Goal: Find specific page/section: Find specific page/section

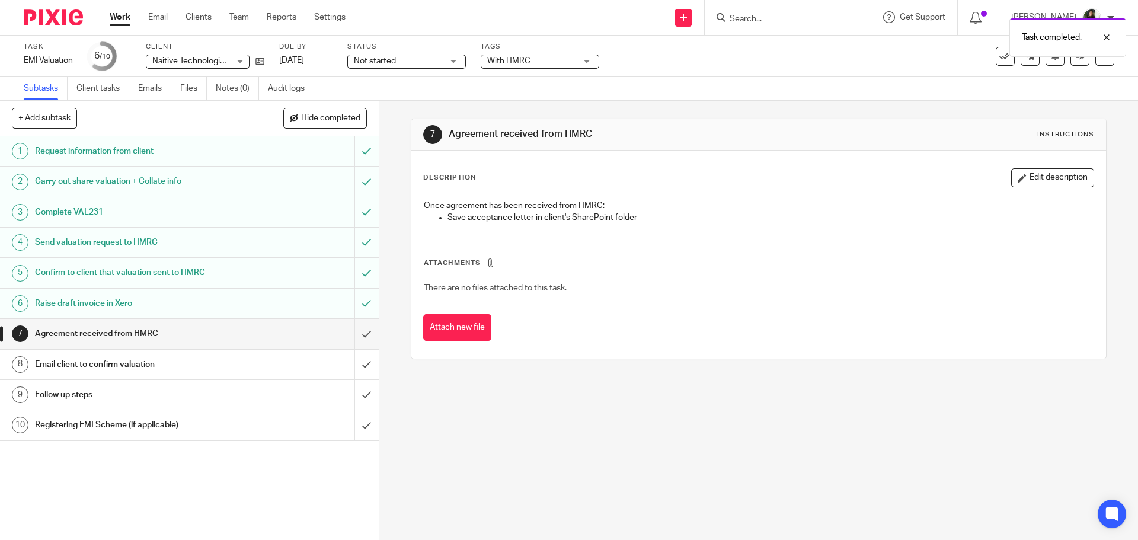
click at [767, 11] on form at bounding box center [792, 17] width 126 height 15
click at [775, 20] on div "Task completed." at bounding box center [847, 34] width 557 height 45
click at [762, 21] on div "Task completed." at bounding box center [847, 34] width 557 height 45
click at [762, 16] on div "Task completed." at bounding box center [847, 34] width 557 height 45
click at [1103, 38] on div at bounding box center [1098, 37] width 32 height 14
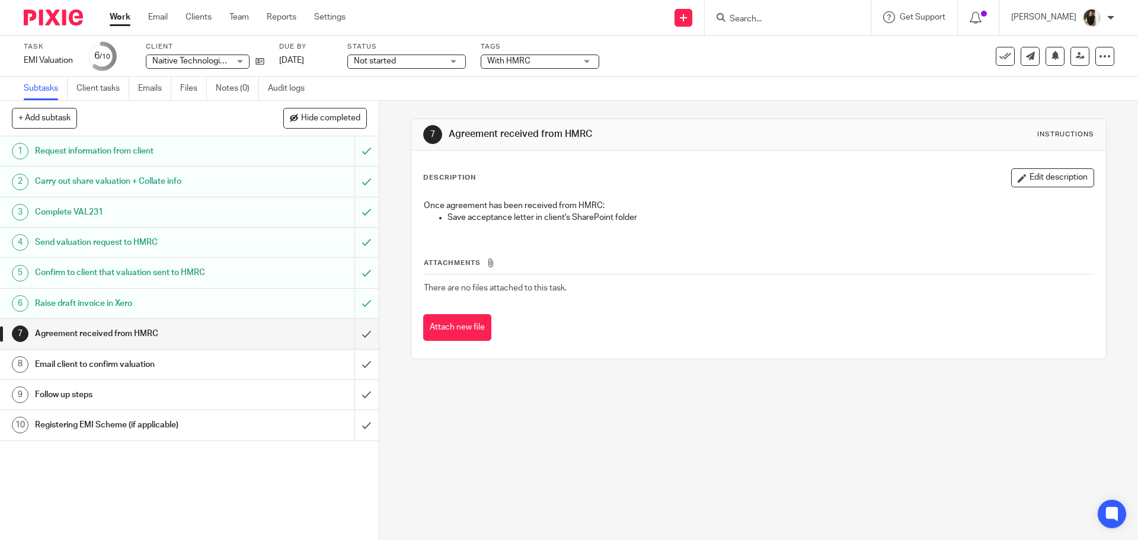
click at [821, 15] on div "Task completed." at bounding box center [847, 34] width 557 height 45
click at [804, 21] on input "Search" at bounding box center [782, 19] width 107 height 11
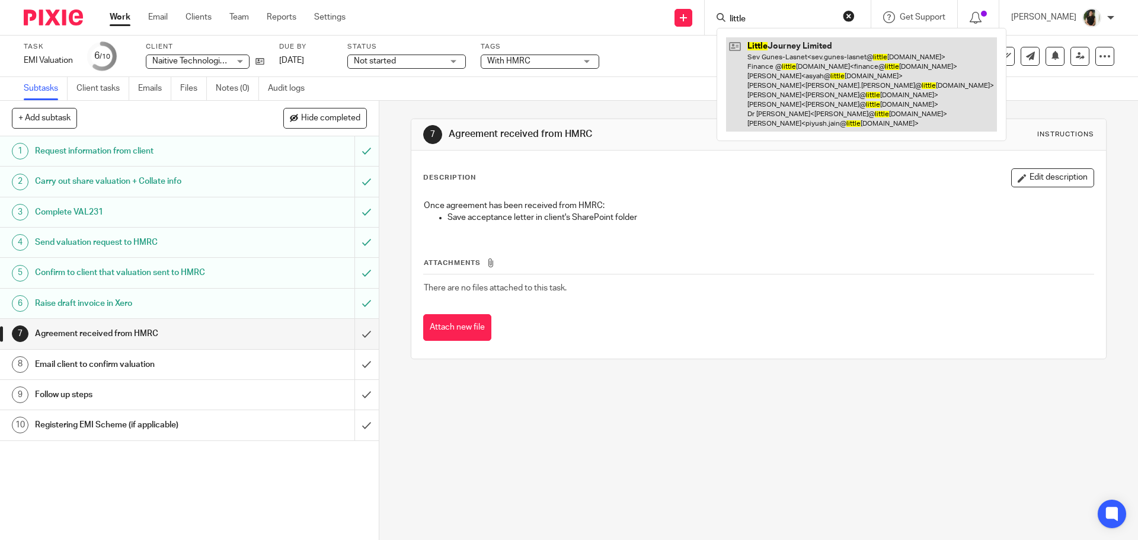
type input "little"
click at [799, 79] on link at bounding box center [861, 84] width 271 height 94
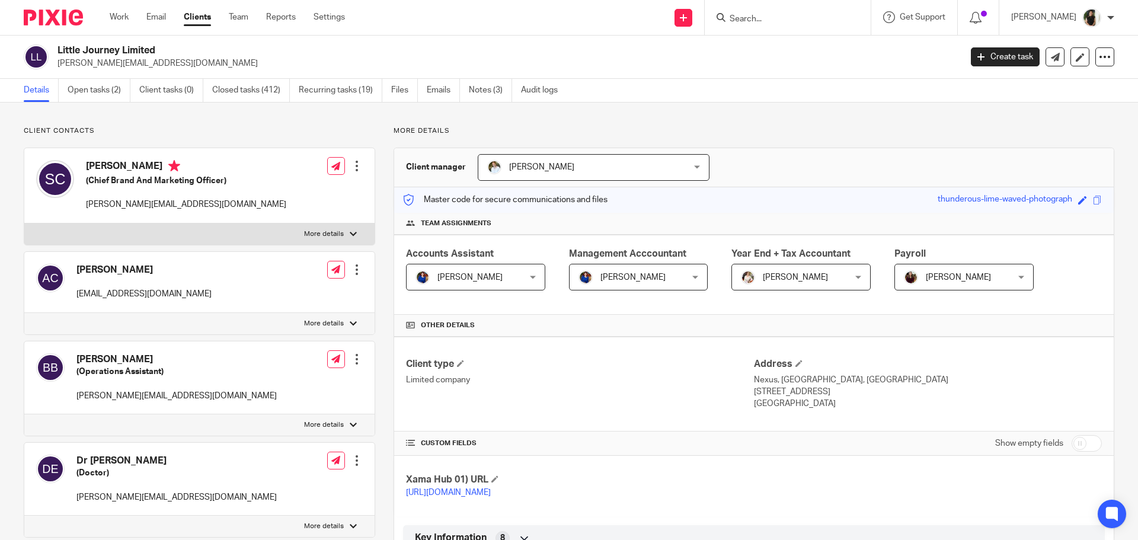
scroll to position [296, 0]
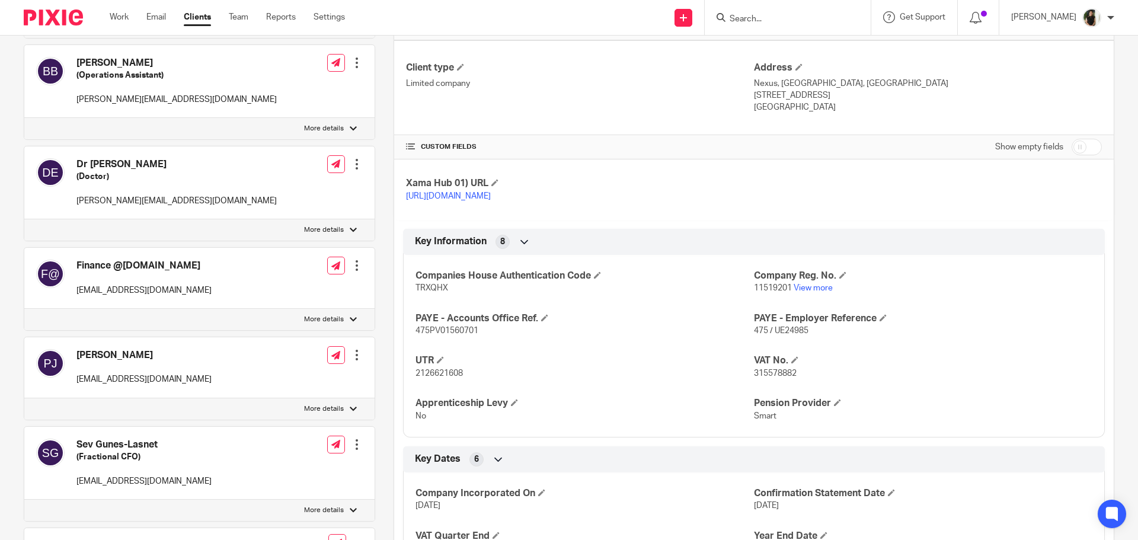
click at [428, 292] on span "TRXQHX" at bounding box center [432, 288] width 33 height 8
copy span "TRXQHX"
